Goal: Information Seeking & Learning: Learn about a topic

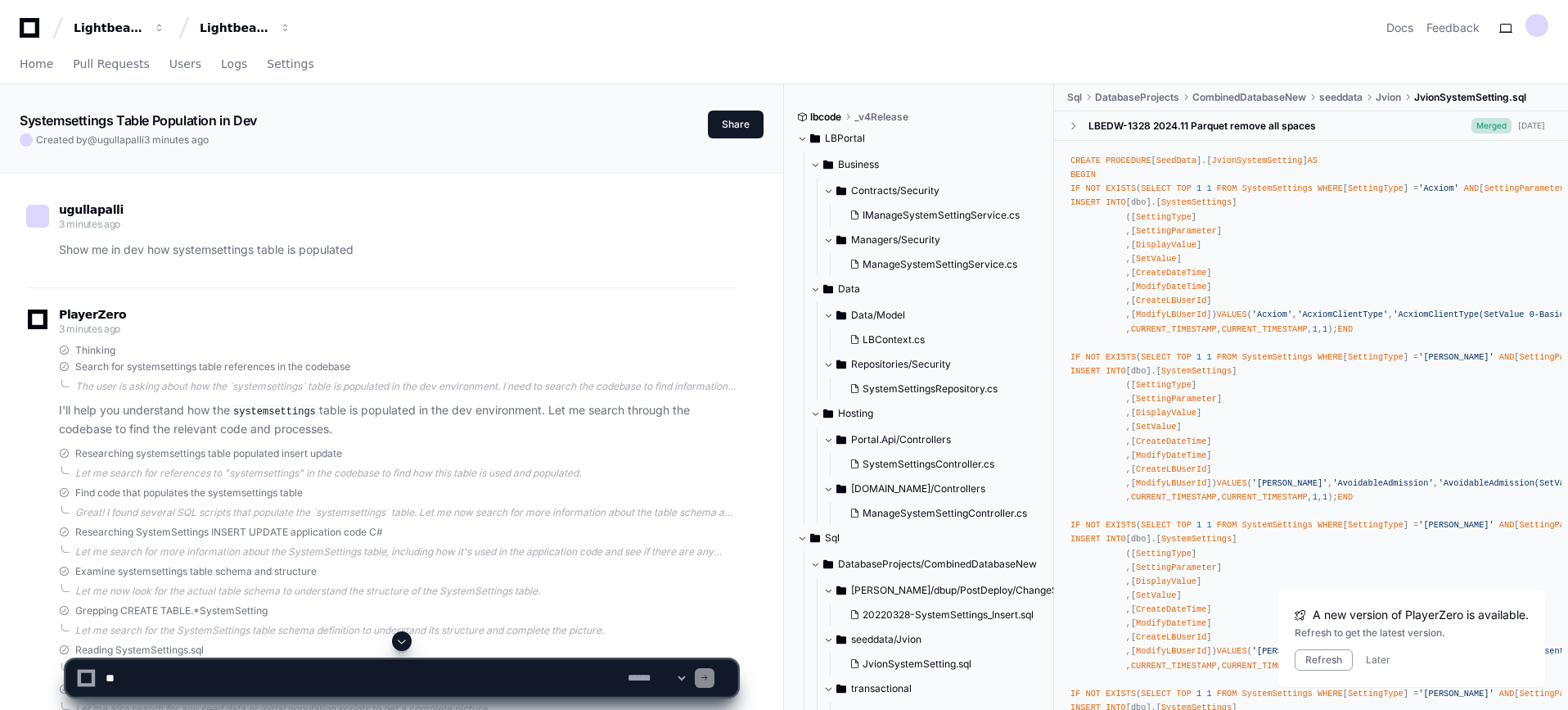
scroll to position [3194, 0]
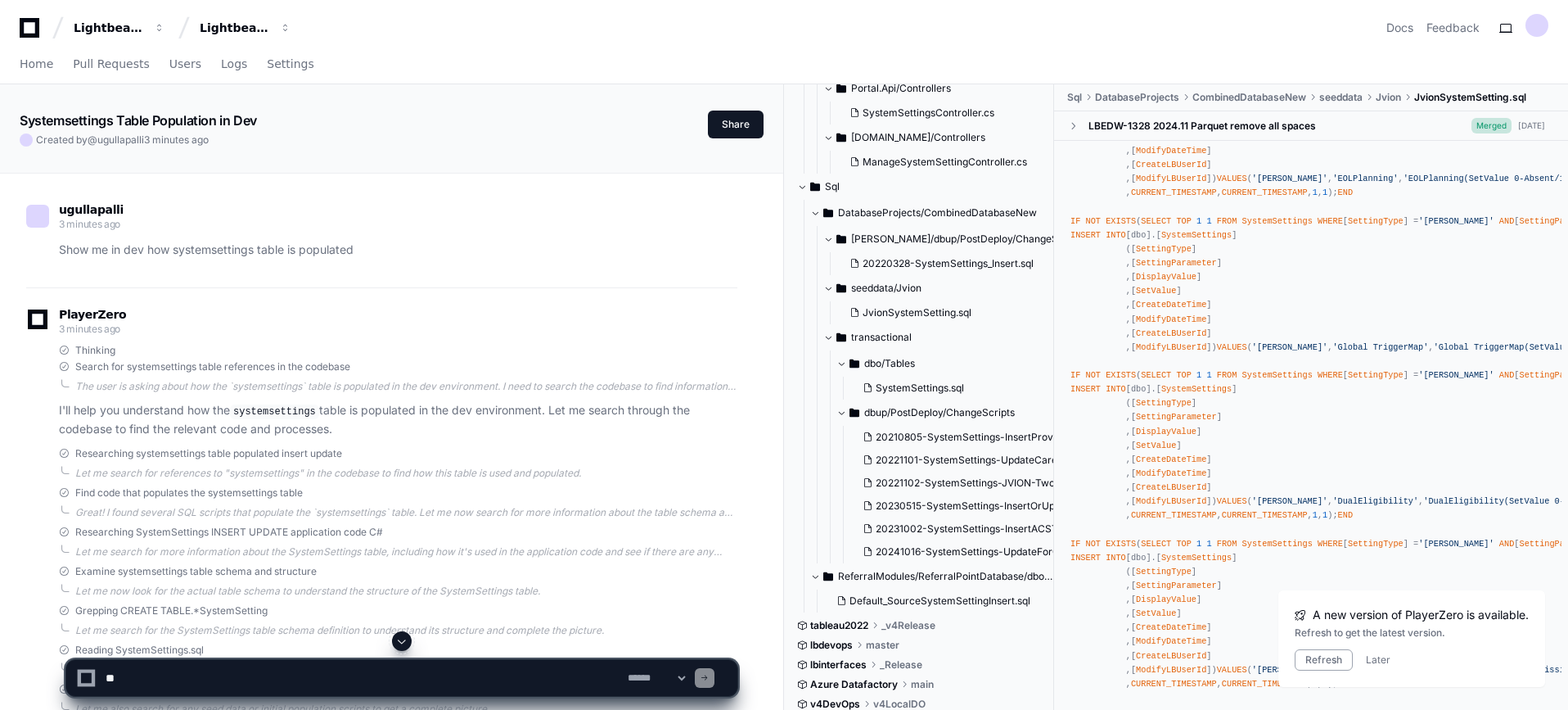
click at [1123, 99] on span "DatabaseProjects" at bounding box center [1137, 97] width 84 height 13
click at [1436, 92] on span "JvionSystemSetting.sql" at bounding box center [1470, 97] width 112 height 13
click at [1241, 100] on span "CombinedDatabaseNew" at bounding box center [1249, 97] width 114 height 13
click at [1328, 657] on button "Refresh" at bounding box center [1324, 660] width 58 height 21
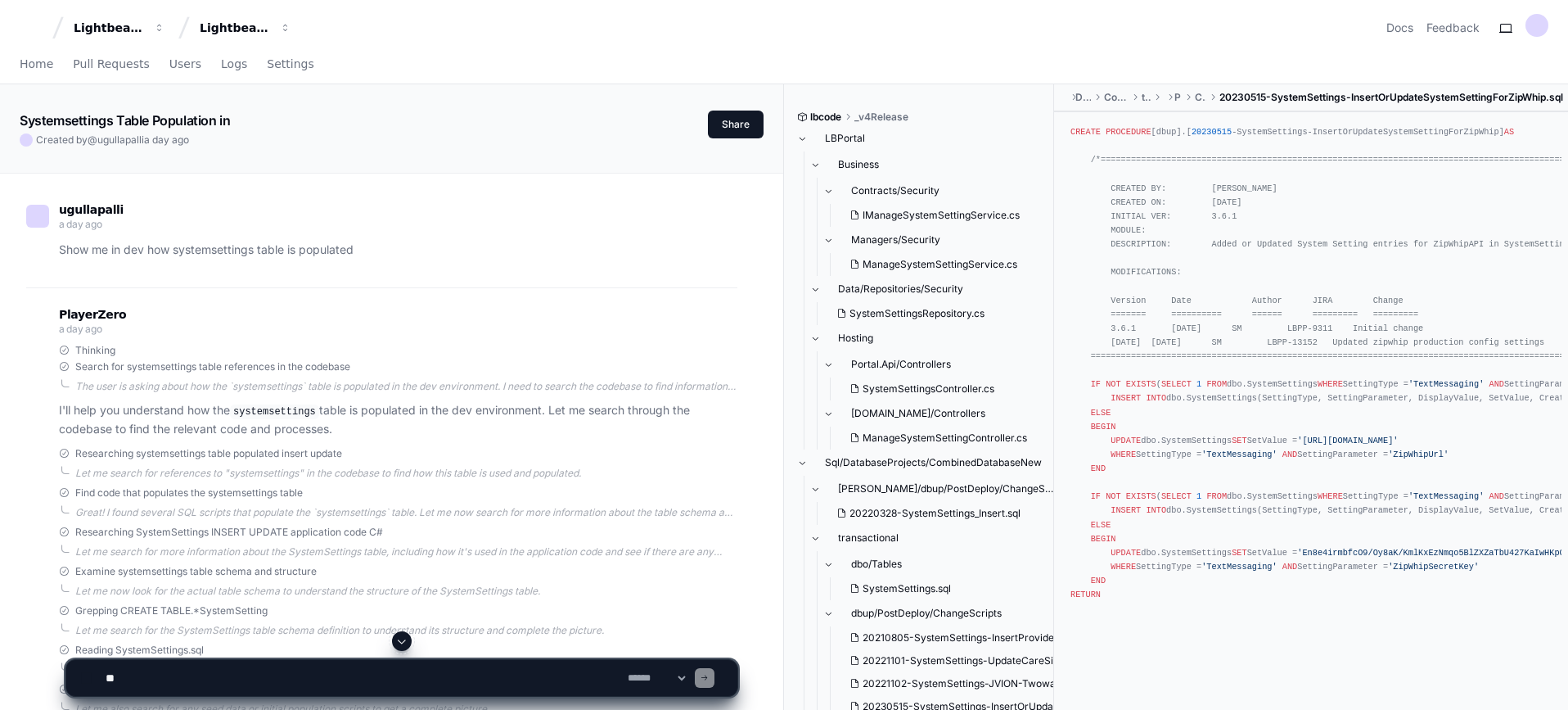
scroll to position [1876, 0]
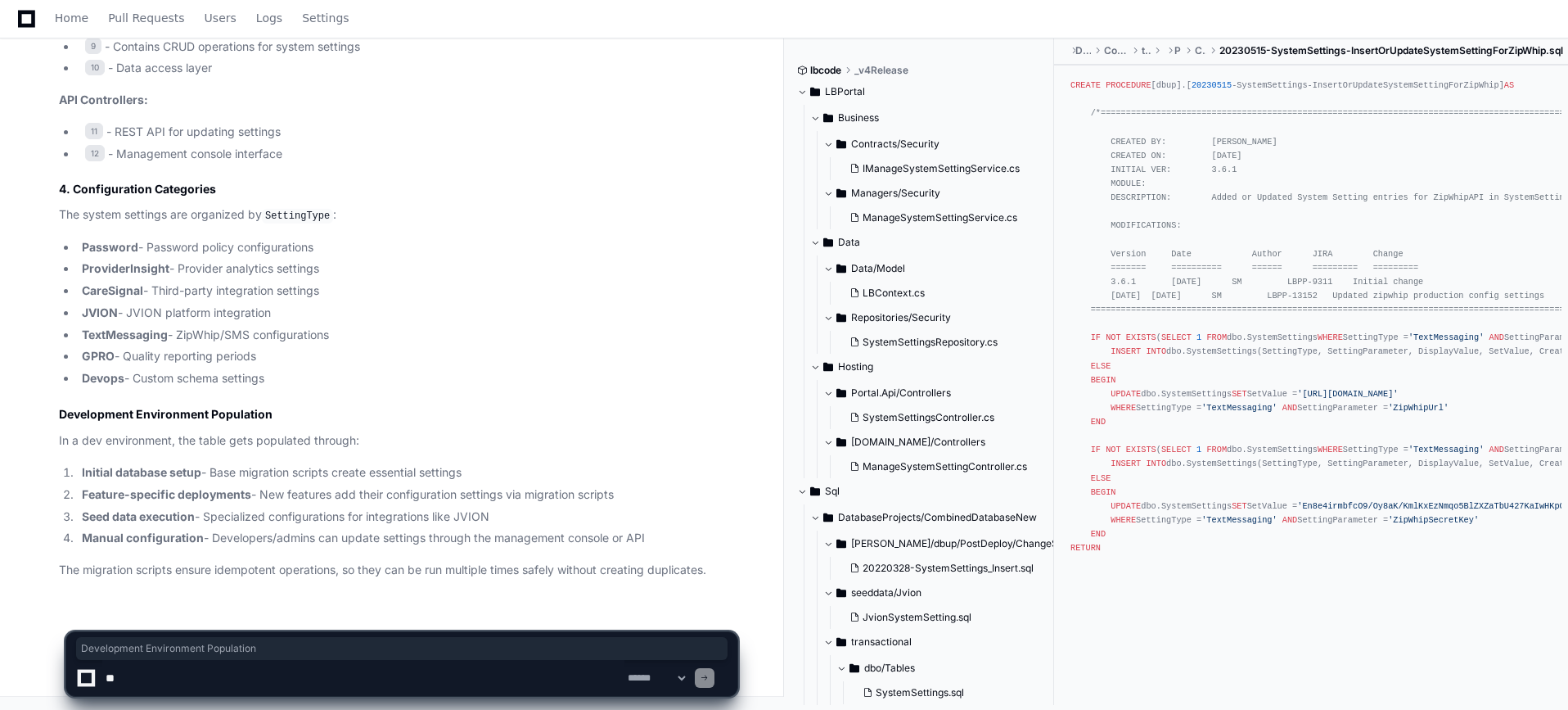
drag, startPoint x: 303, startPoint y: 375, endPoint x: 307, endPoint y: 405, distance: 30.3
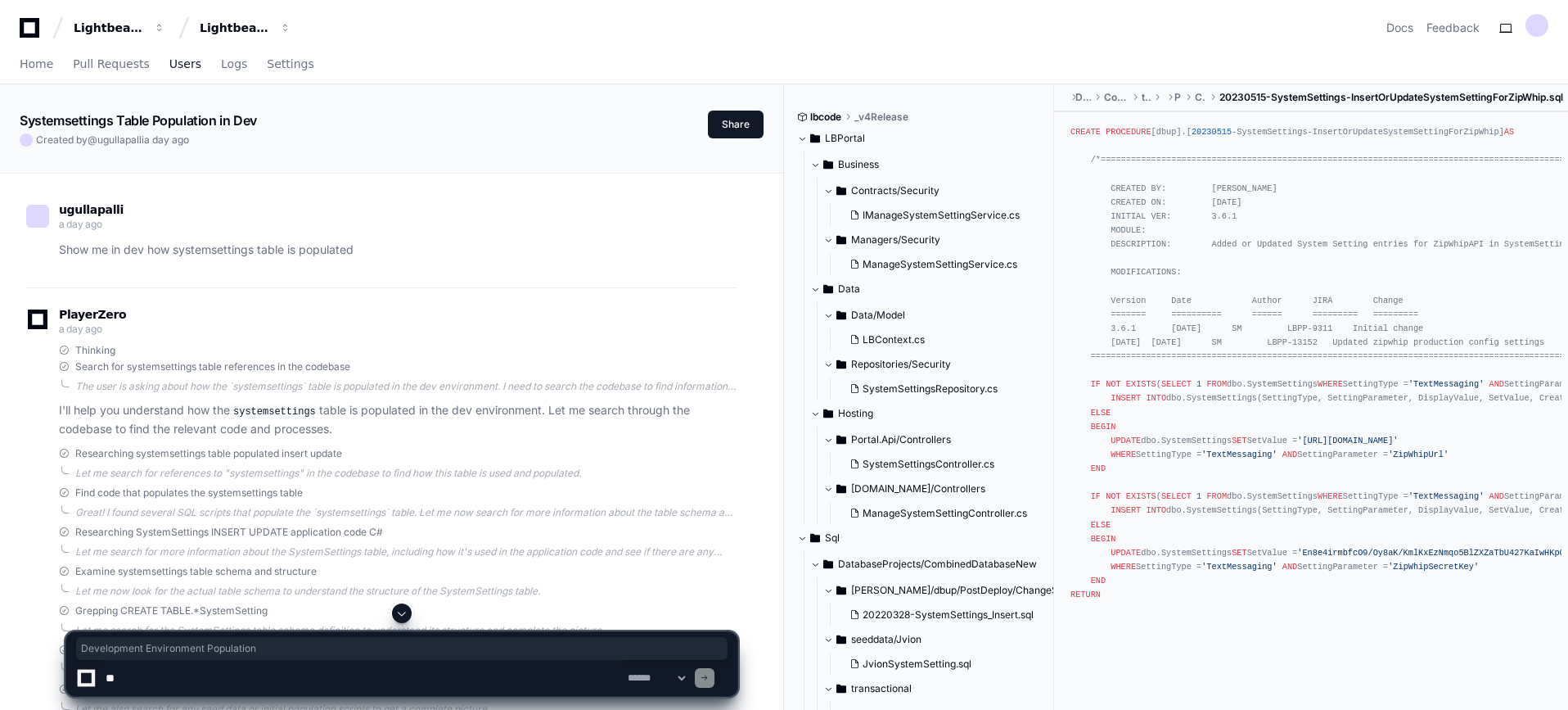
click at [175, 61] on span "Users" at bounding box center [185, 64] width 32 height 10
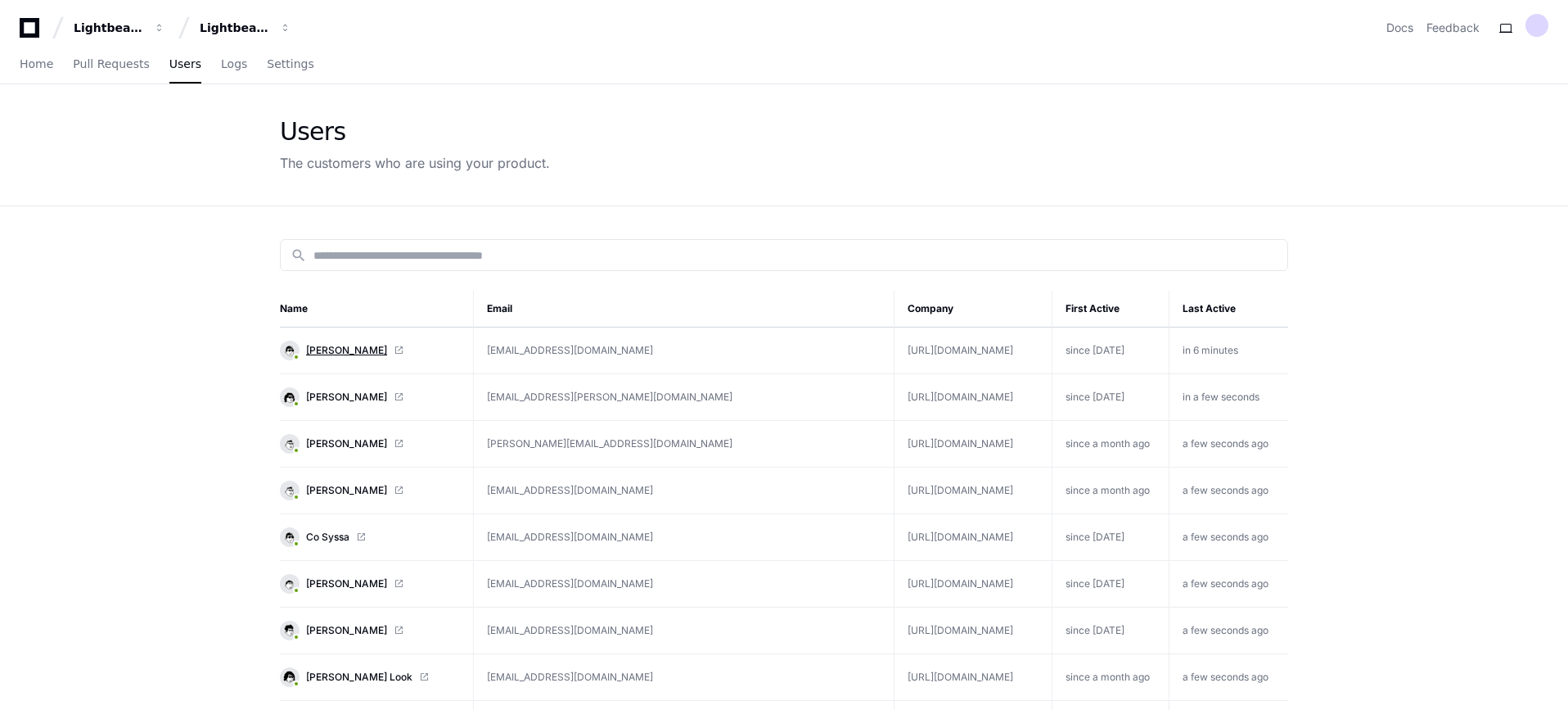
click at [344, 351] on span "Jennabel Visitacion" at bounding box center [347, 351] width 81 height 13
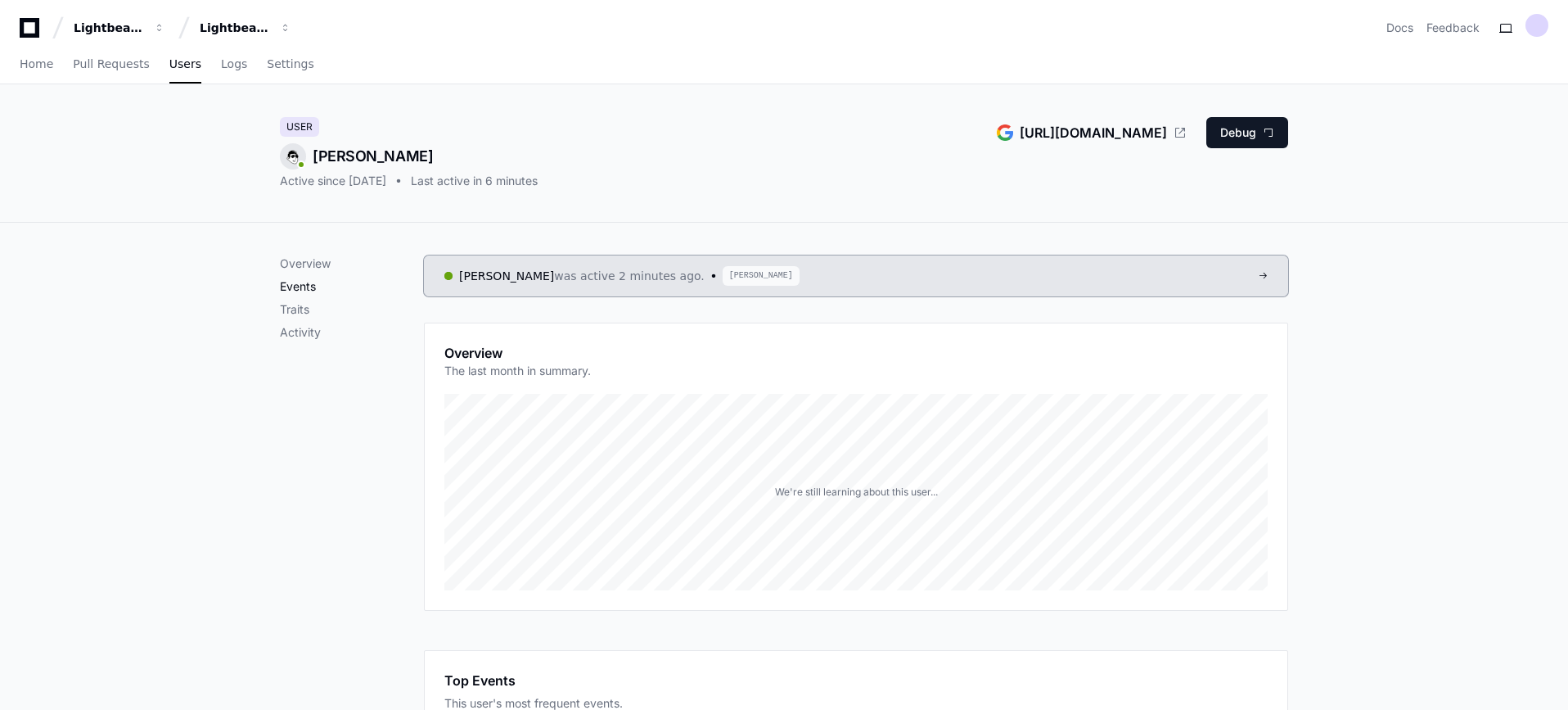
click at [304, 284] on p "Events" at bounding box center [352, 287] width 144 height 17
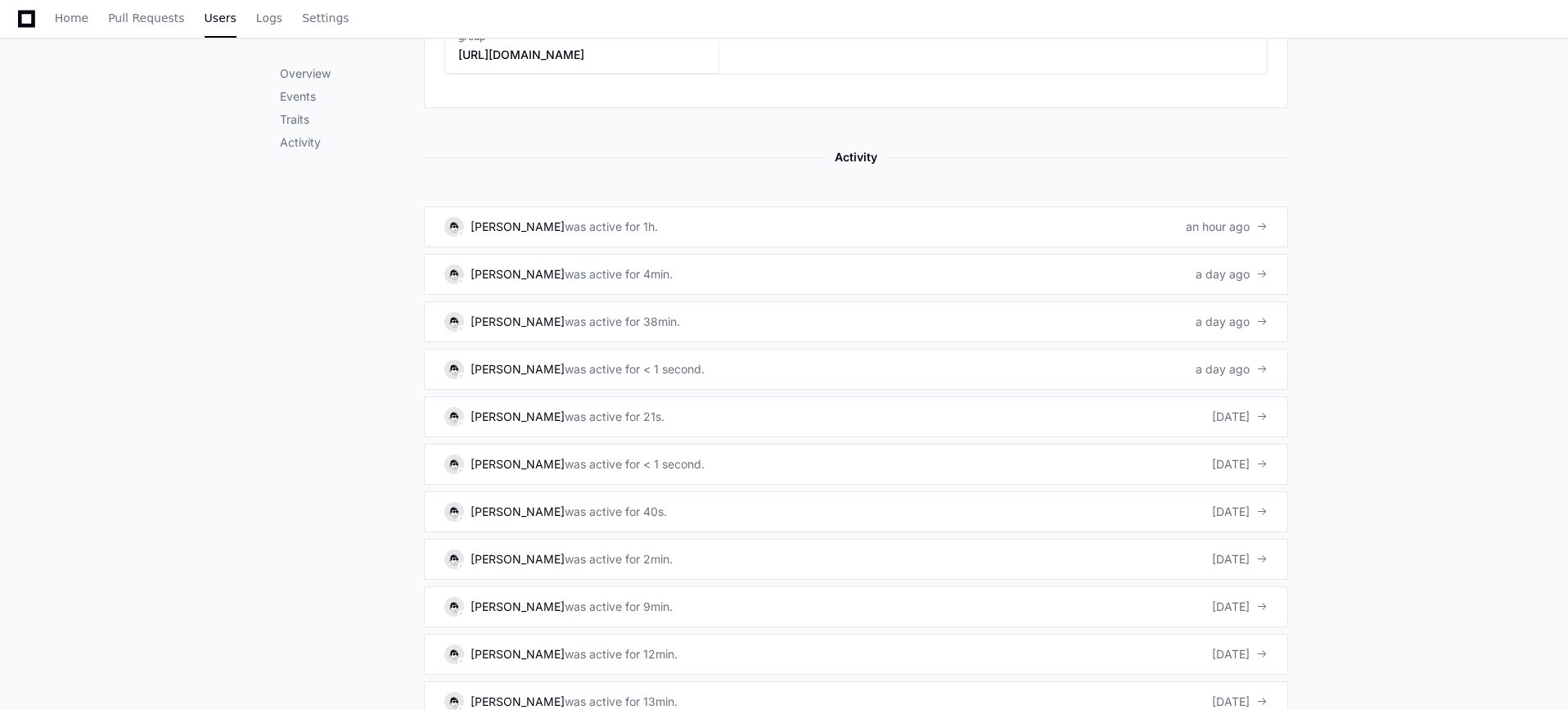
drag, startPoint x: 364, startPoint y: 367, endPoint x: 380, endPoint y: 181, distance: 186.7
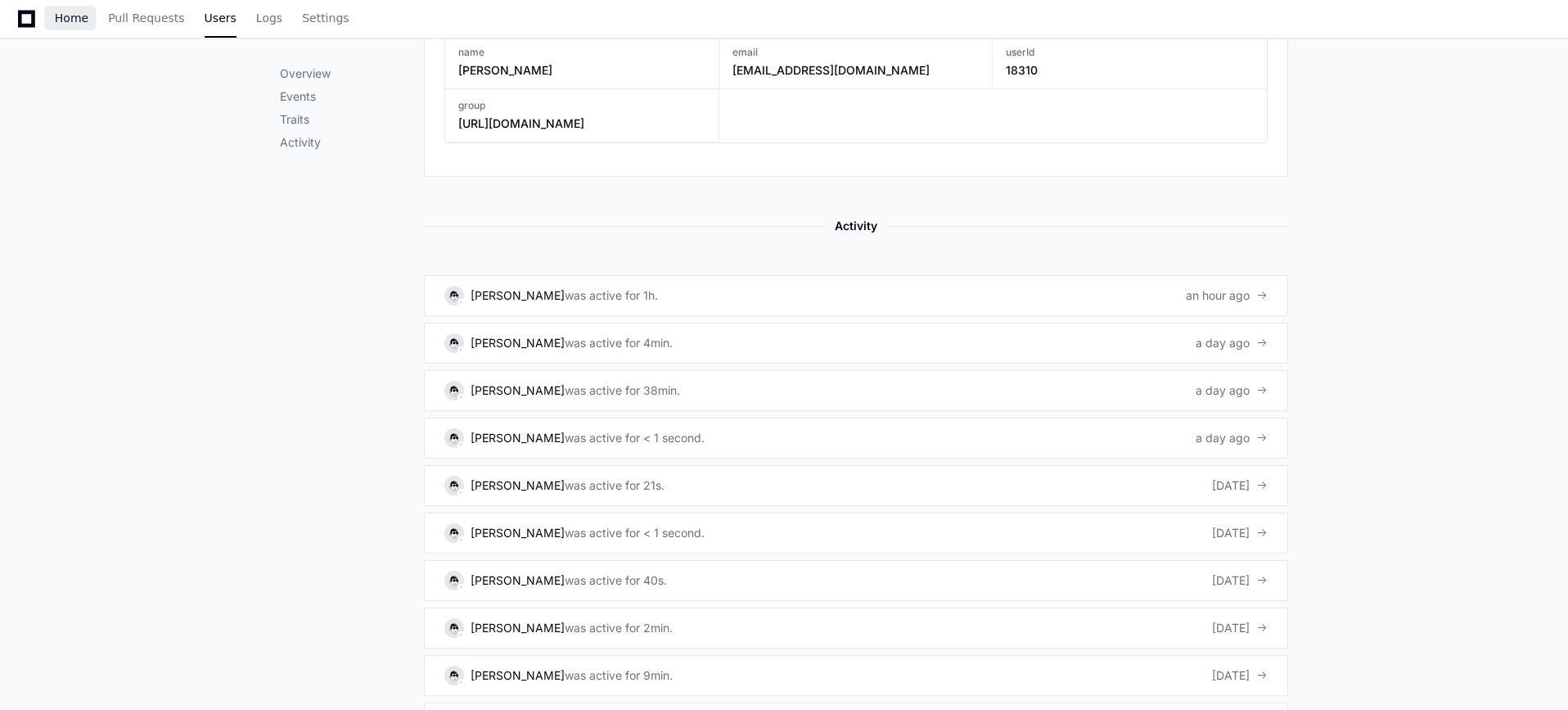
click at [66, 22] on span "Home" at bounding box center [71, 18] width 33 height 10
